Goal: Task Accomplishment & Management: Manage account settings

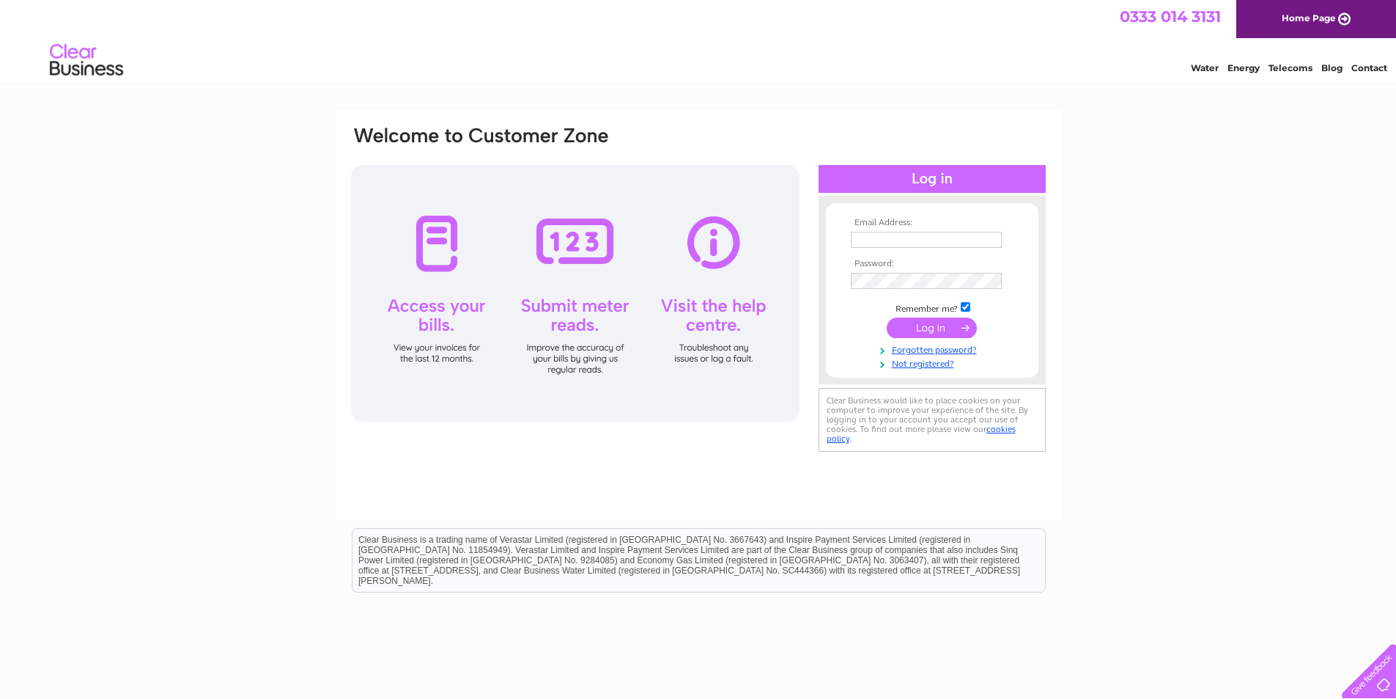
type input "info@autostopuk.com"
click at [940, 329] on input "submit" at bounding box center [932, 327] width 90 height 21
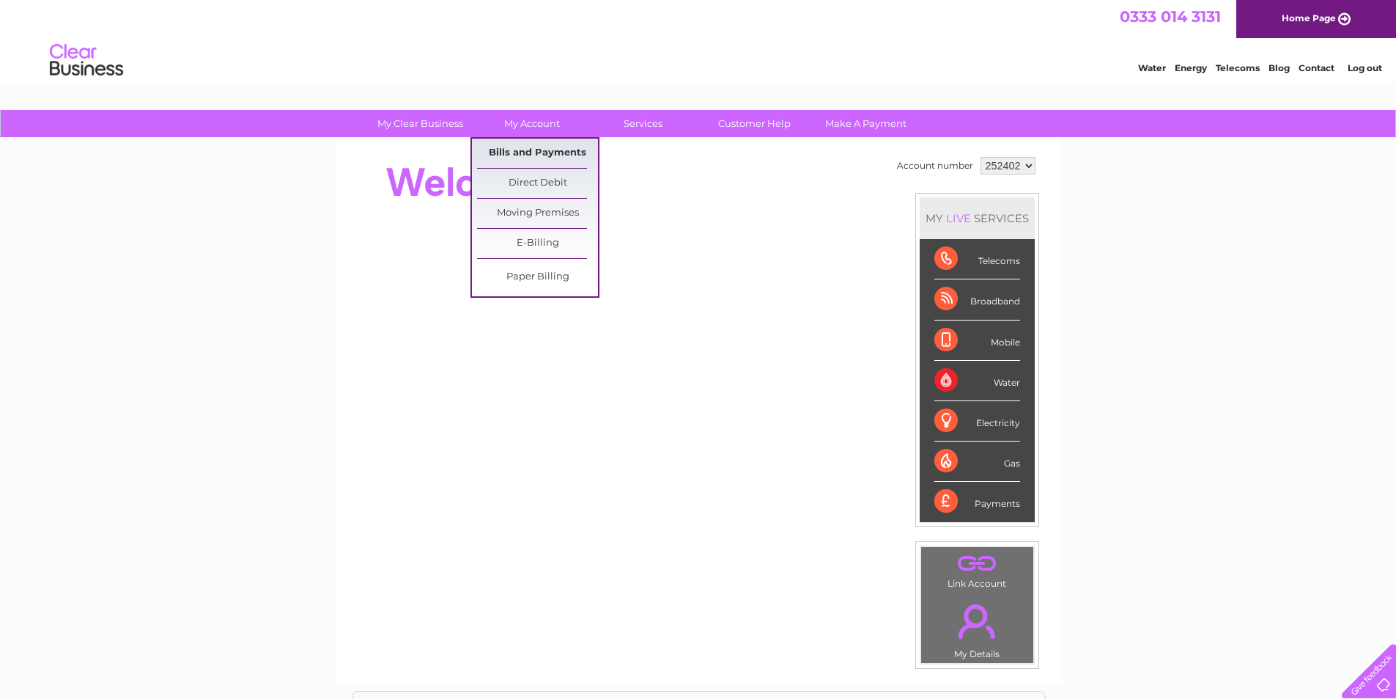
click at [537, 155] on link "Bills and Payments" at bounding box center [537, 153] width 121 height 29
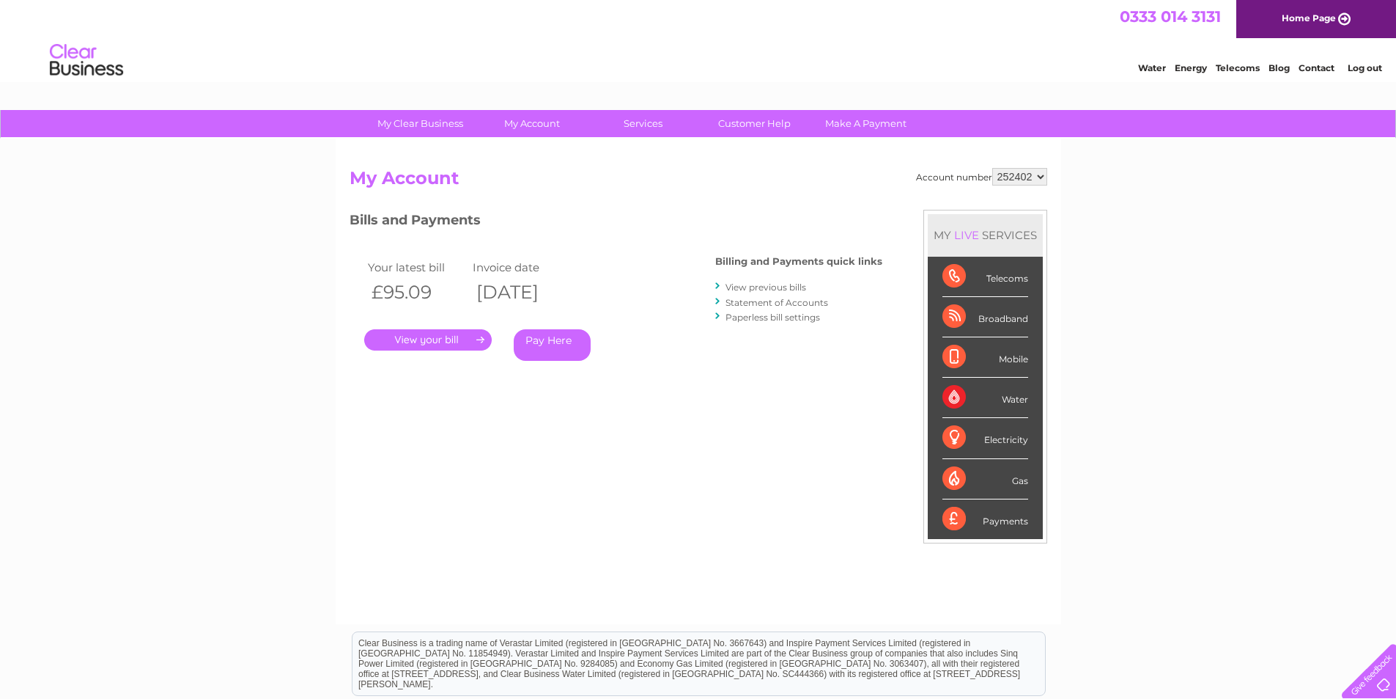
click at [440, 339] on link "." at bounding box center [428, 339] width 128 height 21
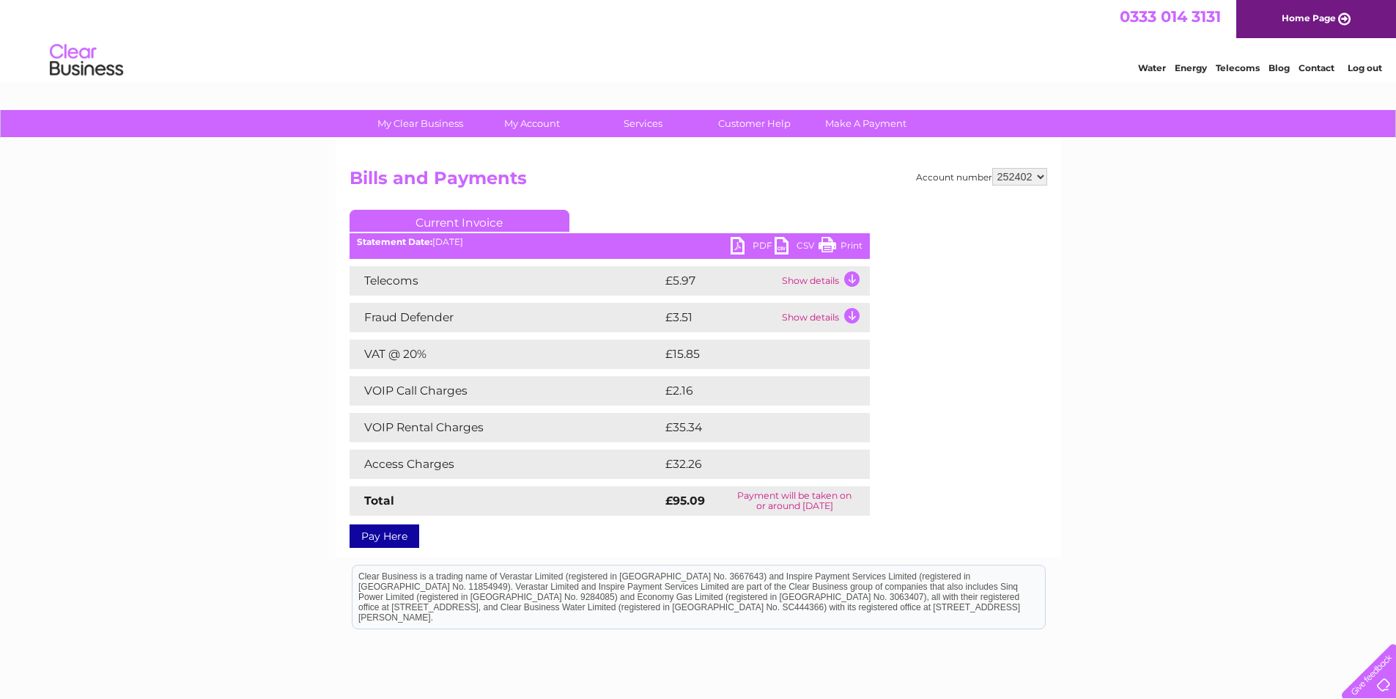
click at [851, 244] on link "Print" at bounding box center [841, 247] width 44 height 21
click at [738, 248] on link "PDF" at bounding box center [753, 247] width 44 height 21
